Goal: Transaction & Acquisition: Book appointment/travel/reservation

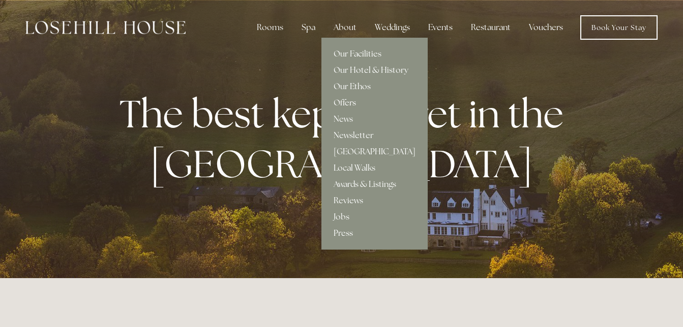
click at [343, 100] on link "Offers" at bounding box center [375, 103] width 106 height 16
click at [339, 100] on link "Offers" at bounding box center [375, 103] width 106 height 16
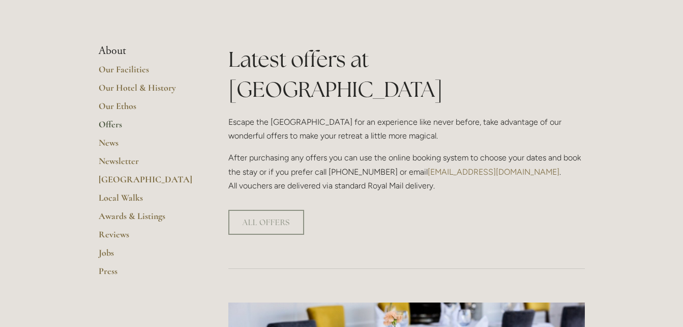
scroll to position [148, 0]
